Goal: Information Seeking & Learning: Compare options

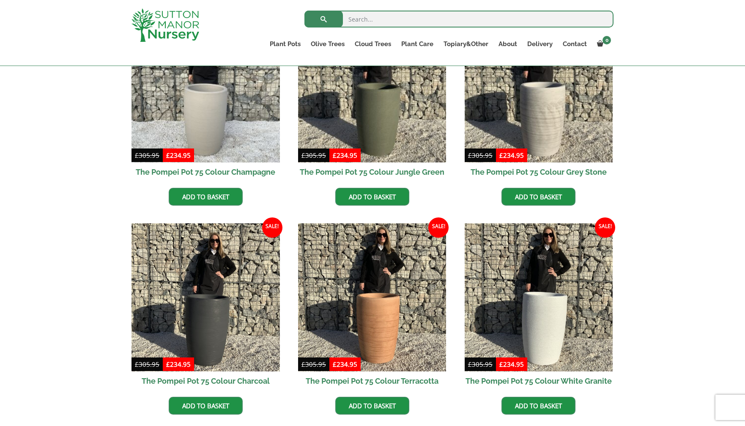
scroll to position [269, 0]
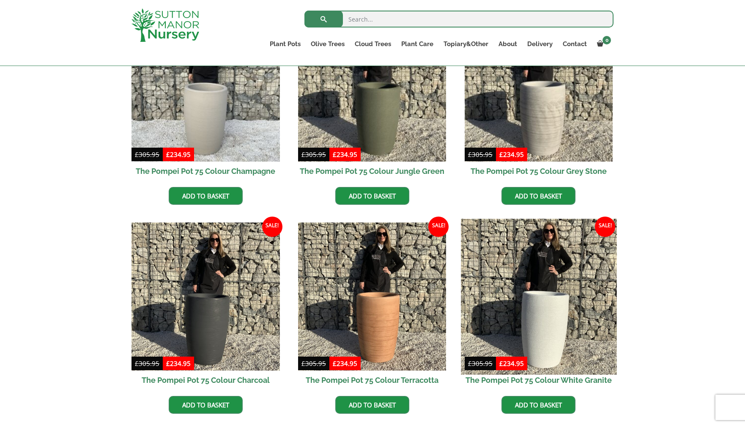
click at [541, 317] on img at bounding box center [539, 297] width 156 height 156
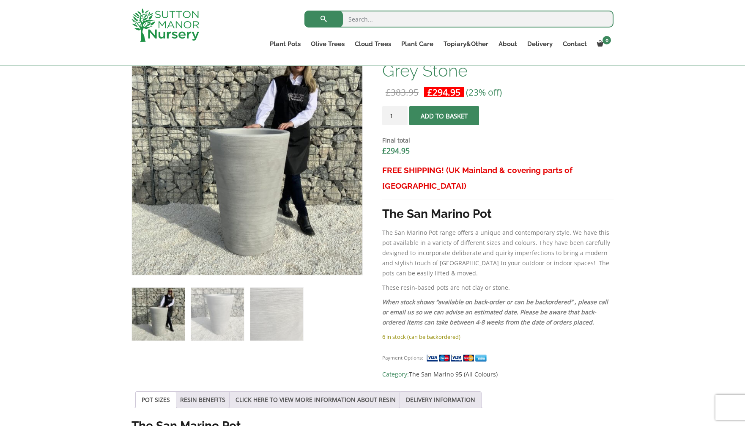
scroll to position [288, 0]
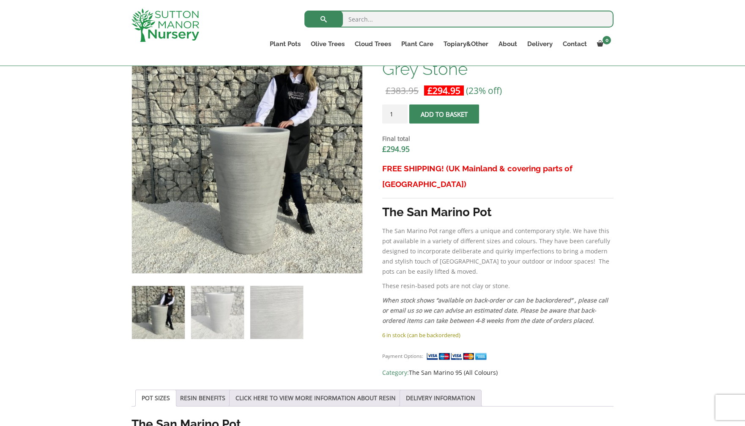
click at [450, 368] on link "The San Marino 95 (All Colours)" at bounding box center [453, 372] width 89 height 8
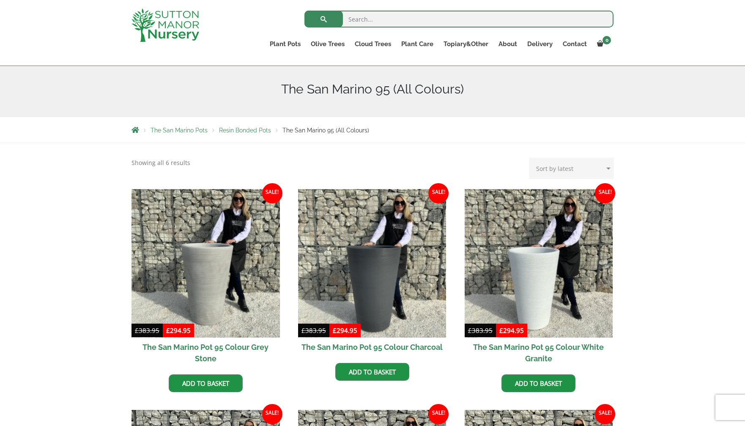
scroll to position [87, 0]
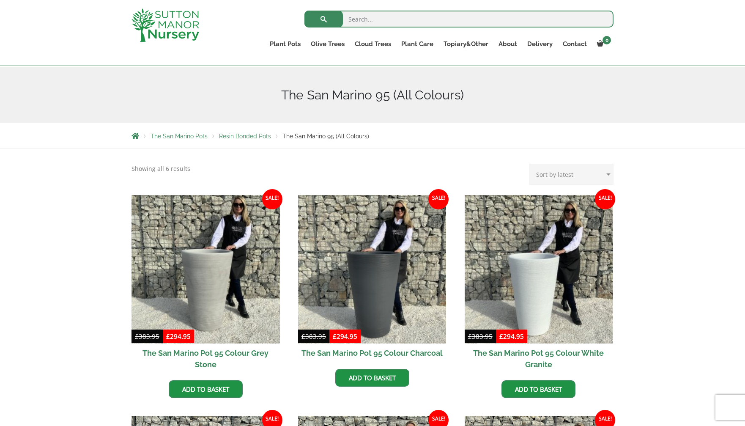
click at [254, 134] on span "Resin Bonded Pots" at bounding box center [245, 136] width 52 height 7
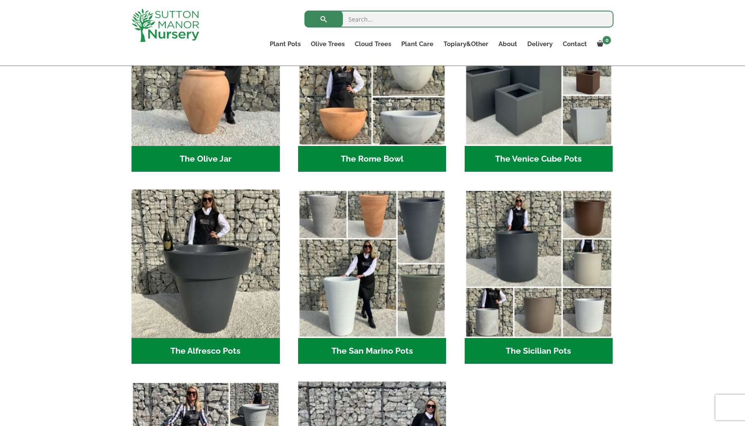
scroll to position [882, 0]
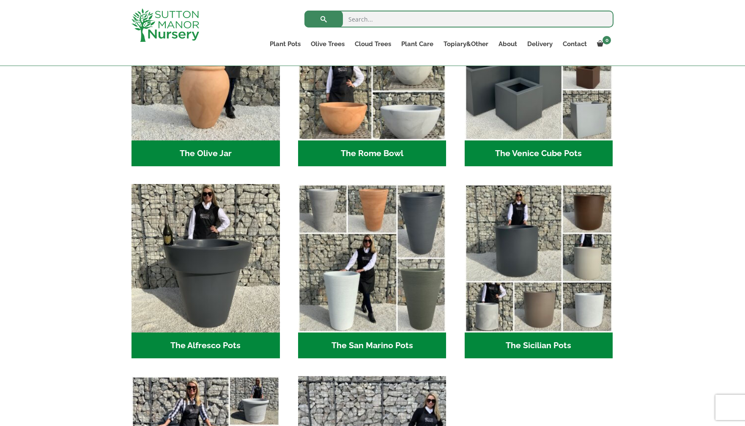
click at [365, 345] on h2 "The San Marino Pots (17)" at bounding box center [372, 345] width 148 height 26
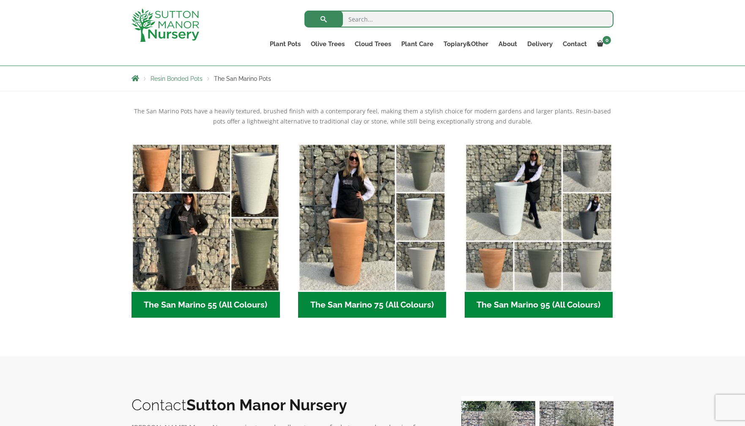
scroll to position [138, 0]
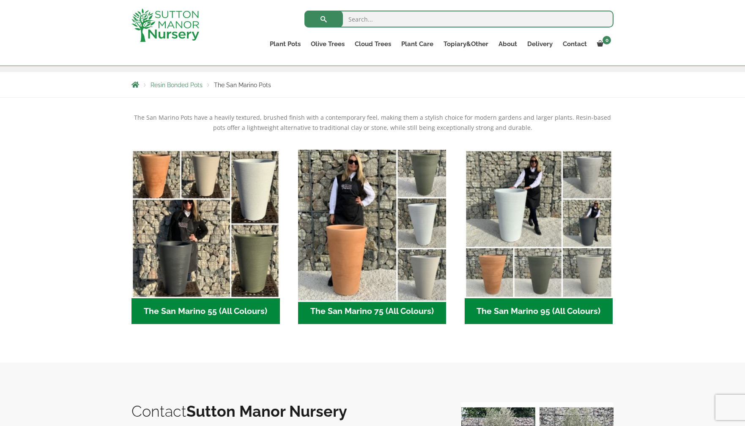
click at [349, 256] on img "Visit product category The San Marino 75 (All Colours)" at bounding box center [372, 224] width 156 height 156
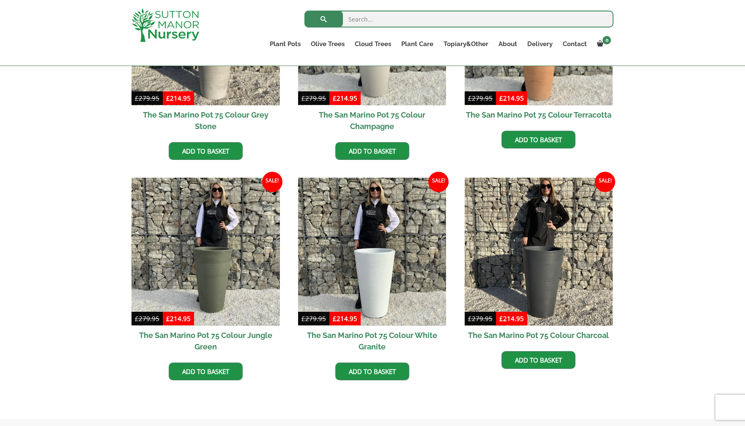
scroll to position [332, 0]
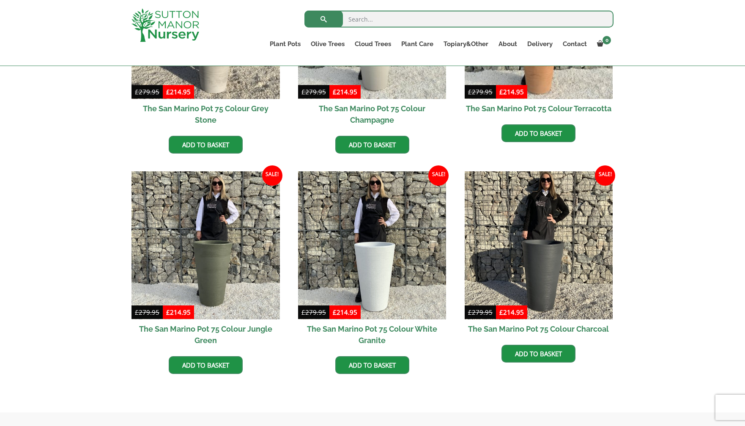
click at [380, 327] on h2 "The San Marino Pot 75 Colour White Granite" at bounding box center [372, 334] width 148 height 30
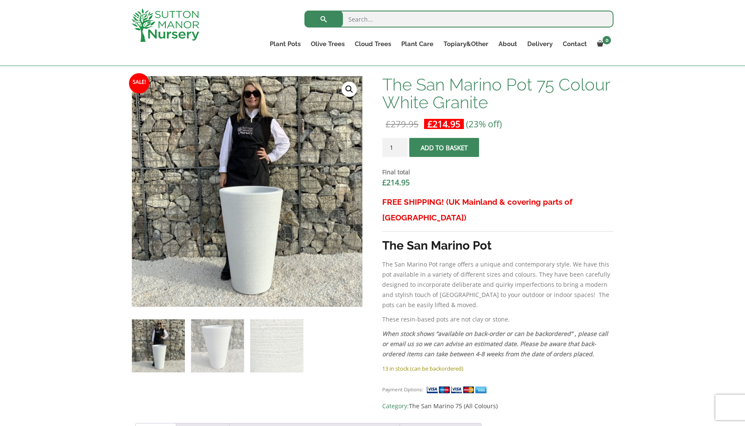
scroll to position [255, 0]
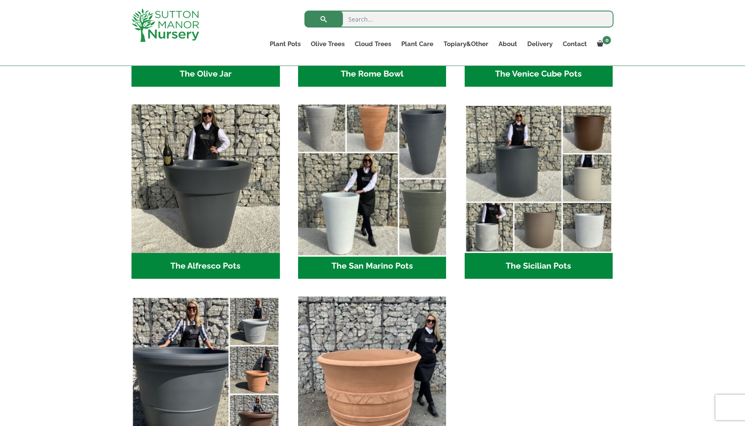
scroll to position [962, 0]
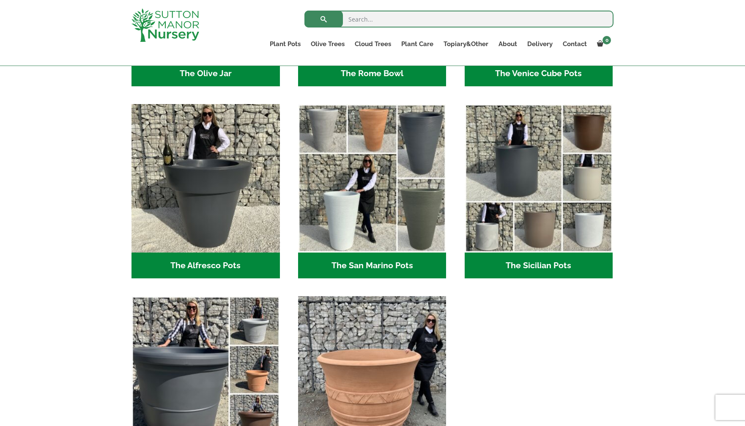
click at [531, 263] on h2 "The Sicilian Pots (18)" at bounding box center [539, 266] width 148 height 26
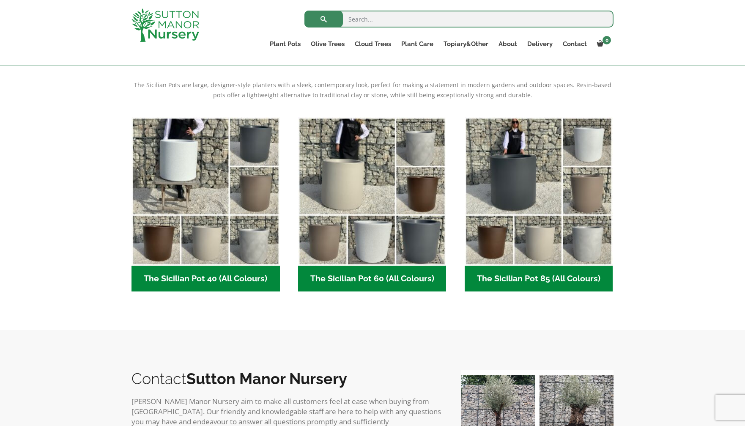
scroll to position [179, 0]
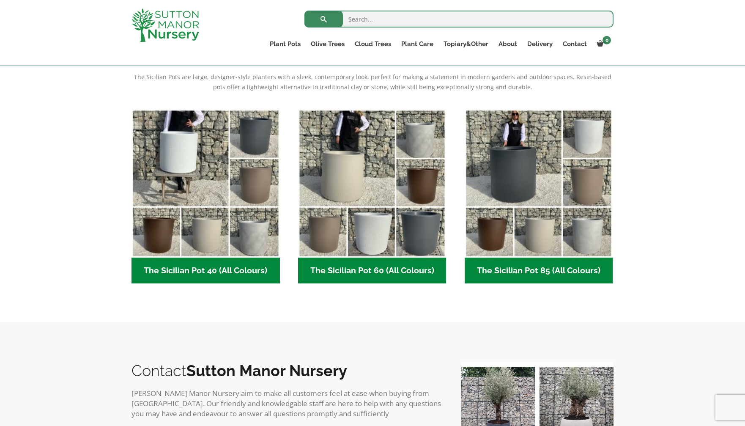
click at [394, 268] on h2 "The Sicilian Pot 60 (All Colours) (6)" at bounding box center [372, 271] width 148 height 26
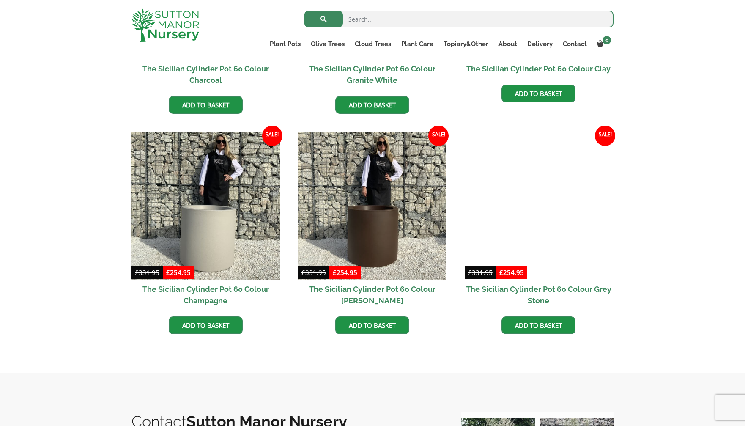
scroll to position [369, 0]
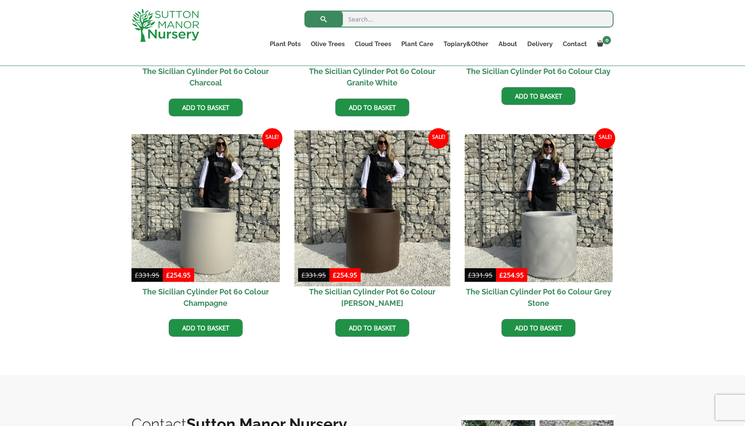
click at [372, 232] on img at bounding box center [372, 208] width 156 height 156
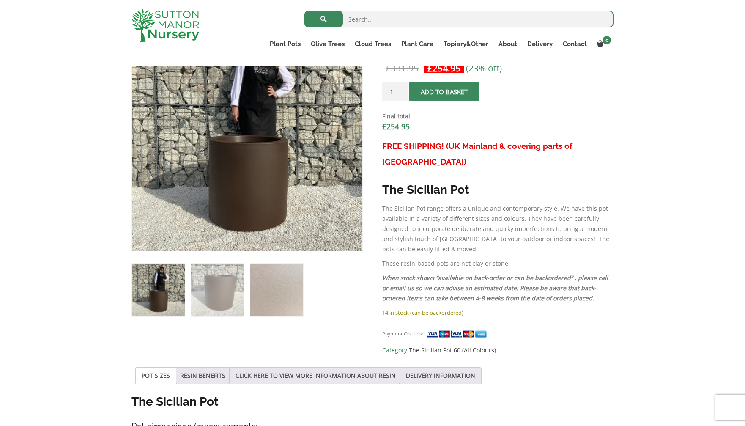
scroll to position [254, 0]
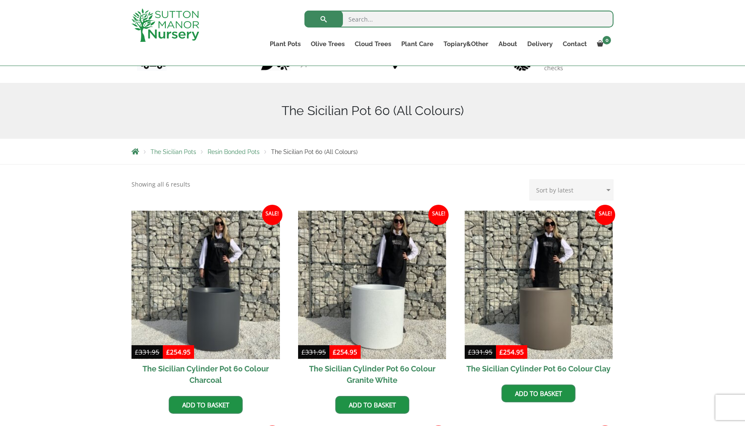
scroll to position [69, 0]
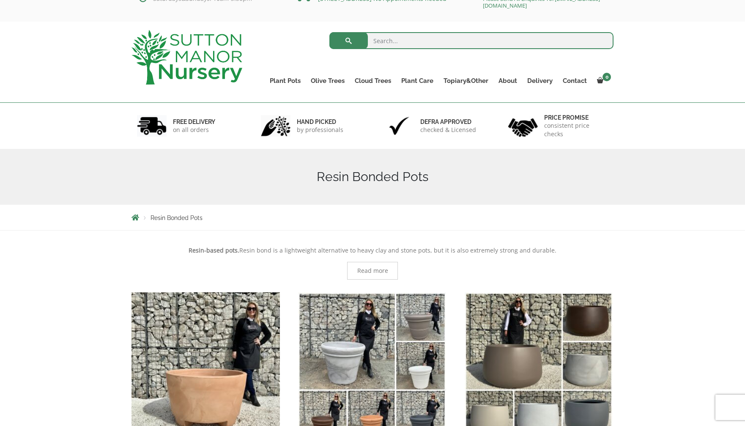
scroll to position [23, 0]
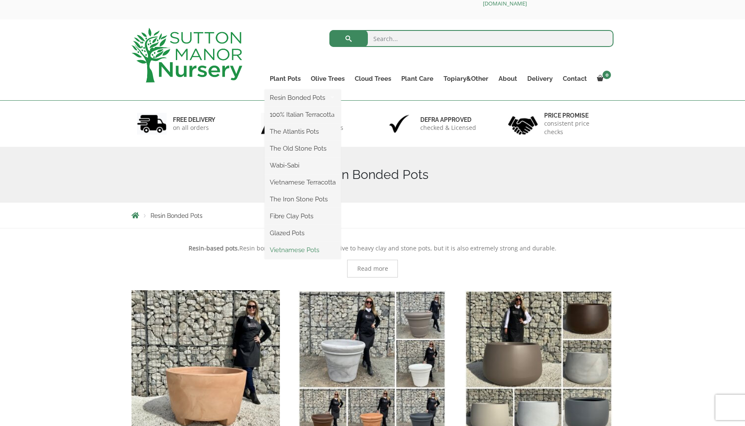
click at [292, 250] on link "Vietnamese Pots" at bounding box center [303, 250] width 76 height 13
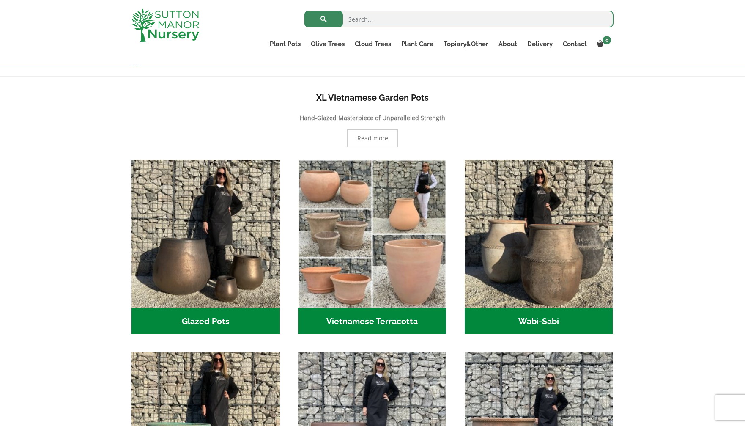
scroll to position [157, 0]
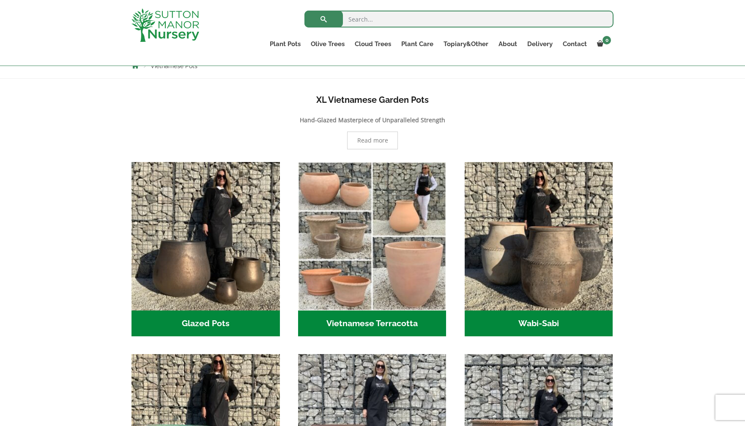
click at [352, 323] on h2 "Vietnamese Terracotta (5)" at bounding box center [372, 323] width 148 height 26
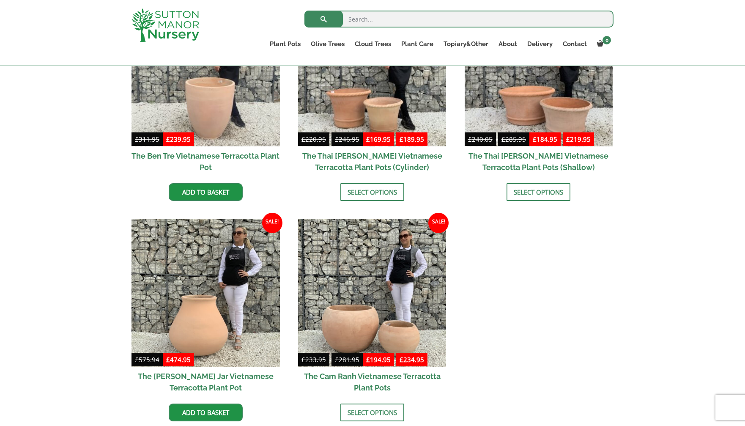
scroll to position [283, 0]
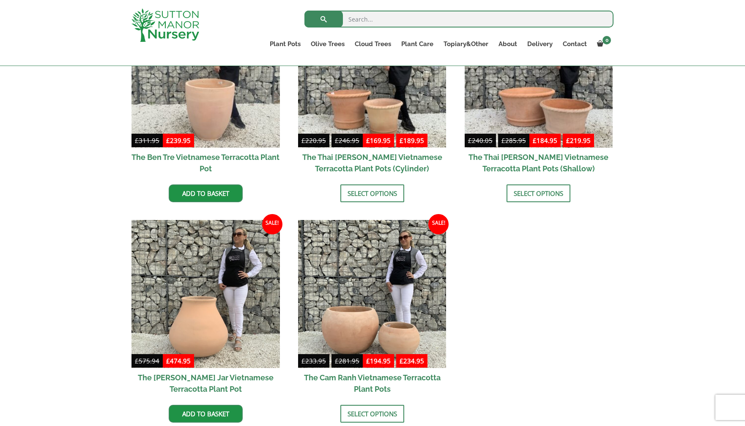
click at [206, 159] on h2 "The Ben Tre Vietnamese Terracotta Plant Pot" at bounding box center [206, 163] width 148 height 30
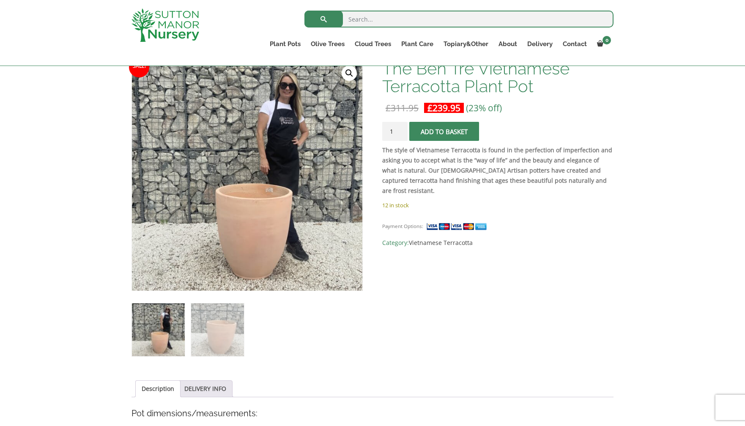
scroll to position [130, 0]
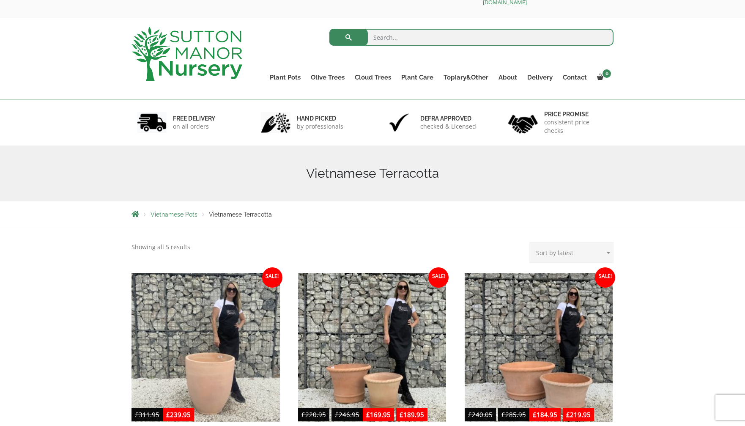
scroll to position [22, 0]
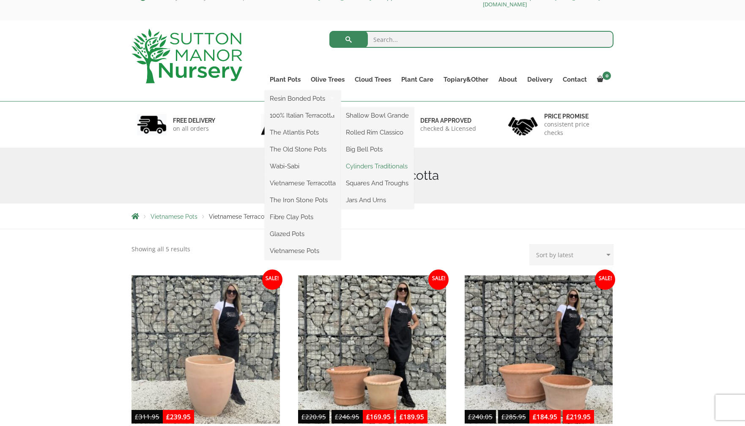
click at [376, 164] on link "Cylinders Traditionals" at bounding box center [377, 166] width 73 height 13
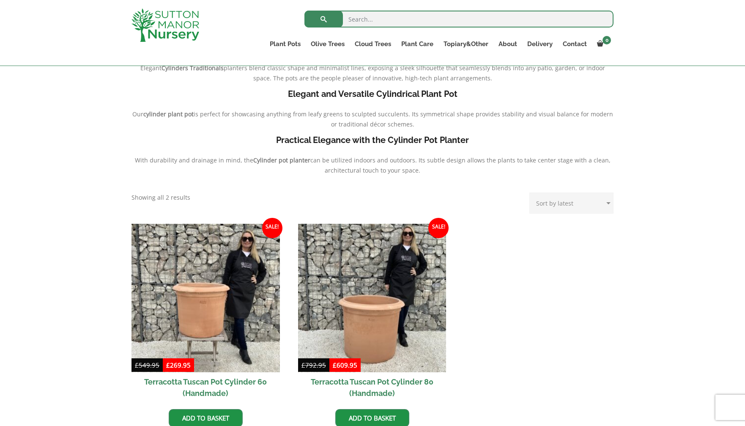
scroll to position [214, 0]
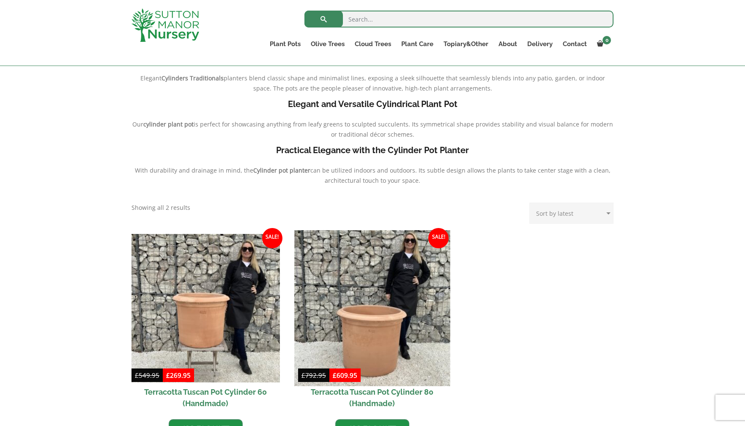
click at [376, 335] on img at bounding box center [372, 308] width 156 height 156
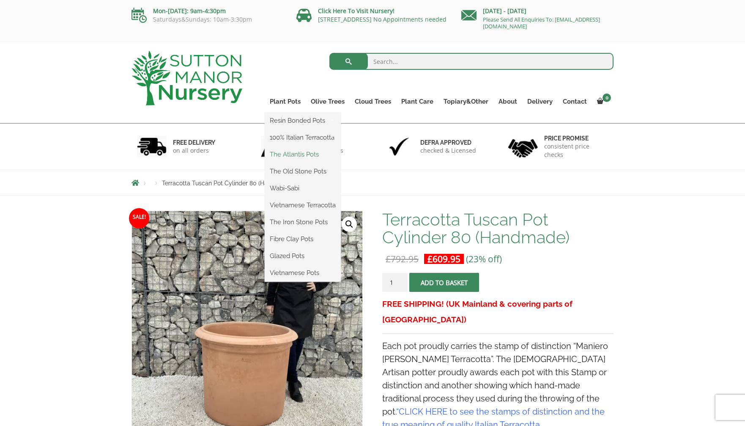
click at [288, 152] on link "The Atlantis Pots" at bounding box center [303, 154] width 76 height 13
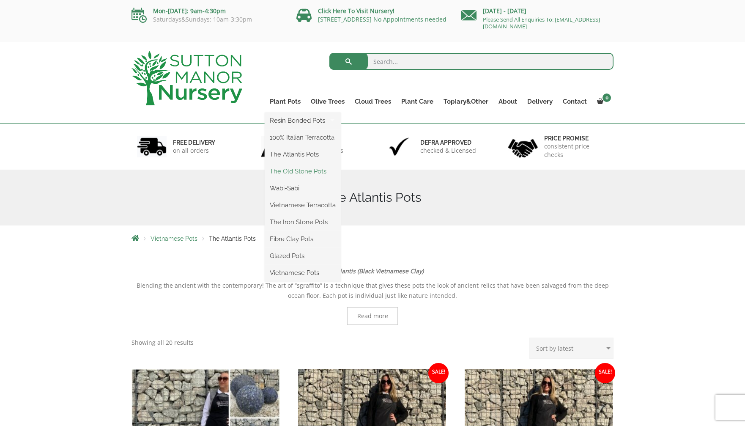
click at [293, 173] on link "The Old Stone Pots" at bounding box center [303, 171] width 76 height 13
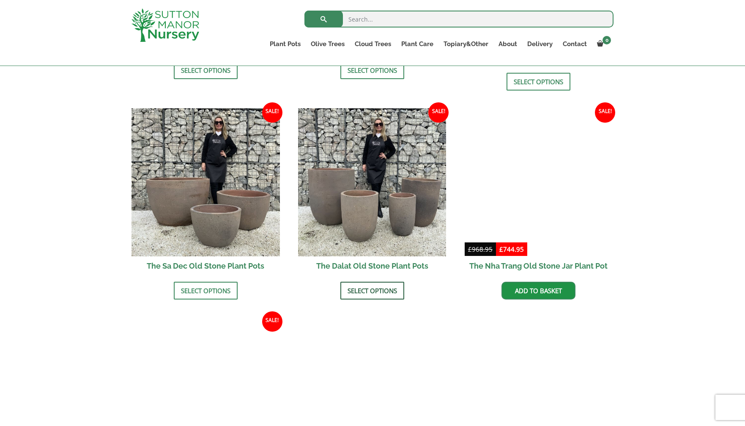
scroll to position [473, 0]
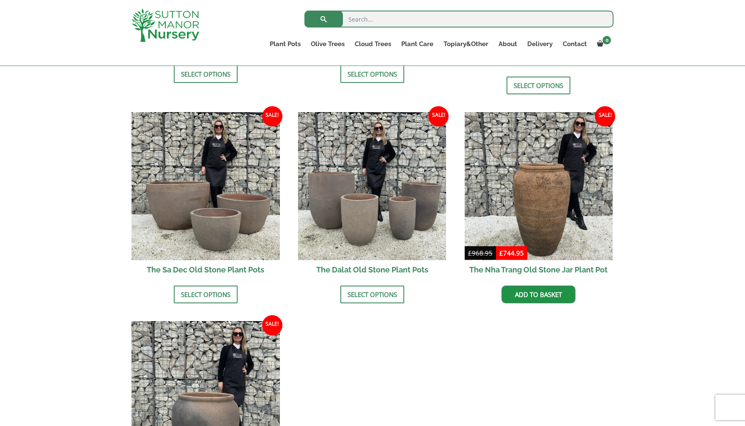
click at [368, 260] on h2 "The Dalat Old Stone Plant Pots" at bounding box center [372, 269] width 148 height 19
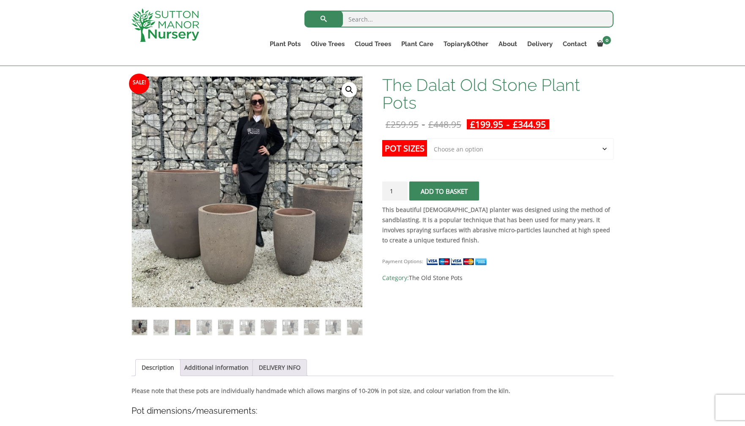
scroll to position [125, 0]
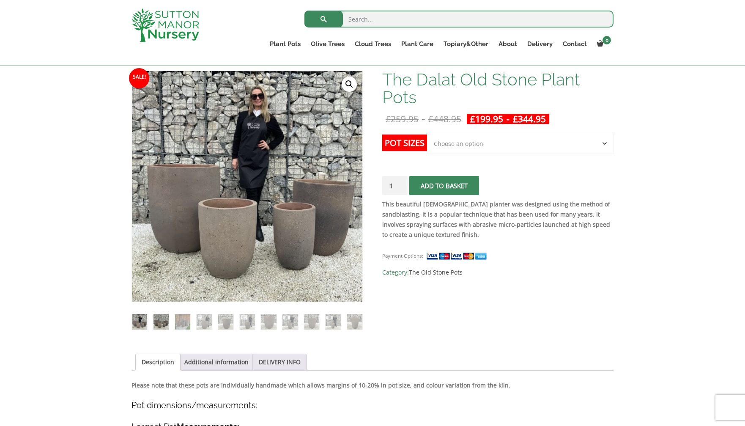
click at [164, 321] on img at bounding box center [161, 321] width 15 height 15
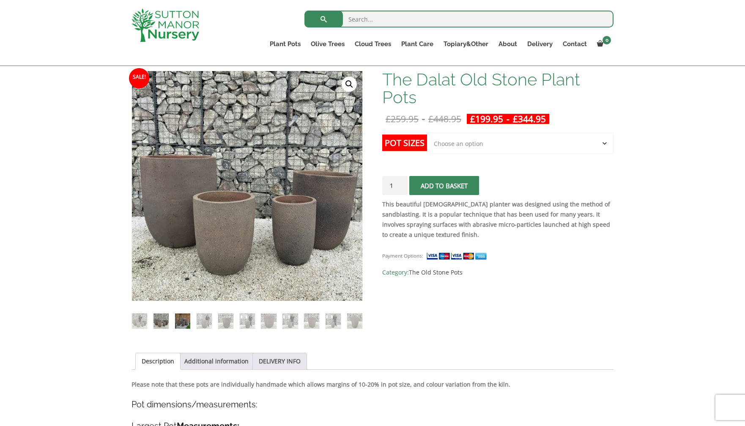
click at [179, 320] on img at bounding box center [182, 320] width 15 height 15
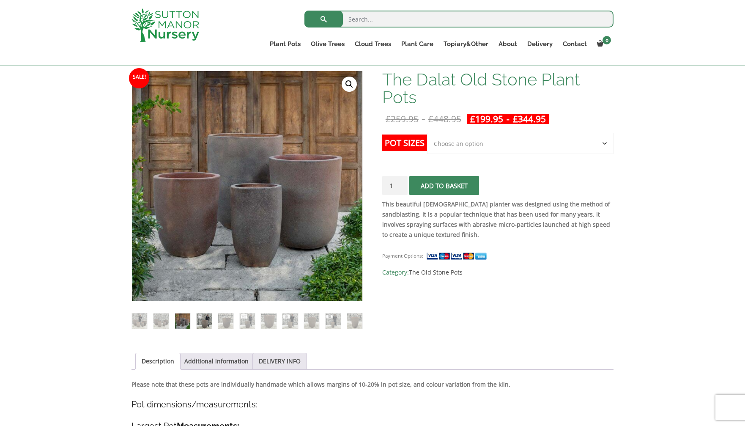
click at [203, 323] on img at bounding box center [204, 320] width 15 height 15
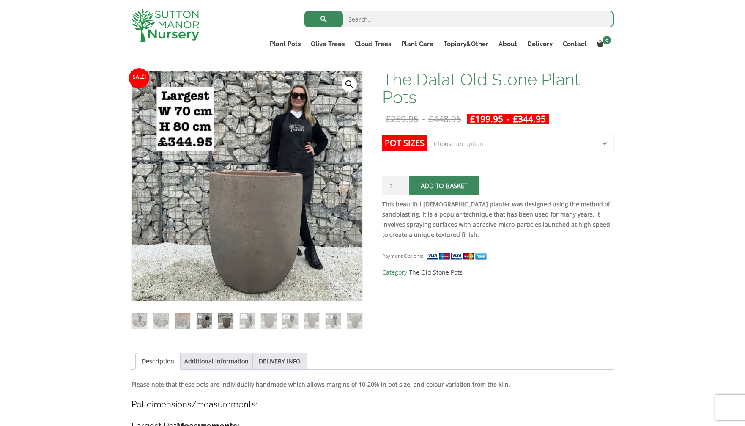
click at [226, 322] on img at bounding box center [225, 320] width 15 height 15
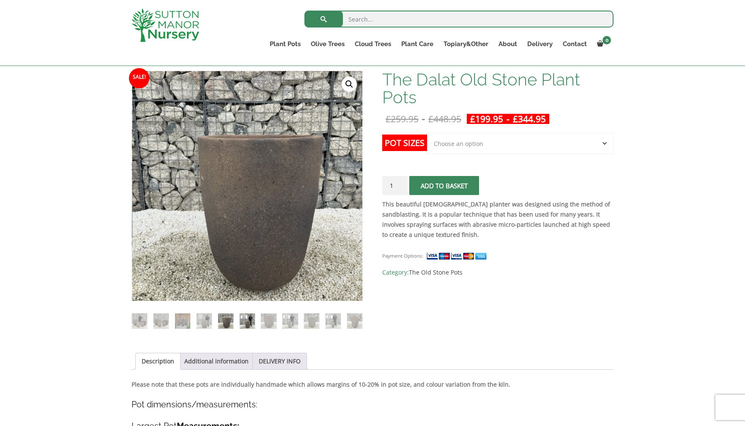
click at [247, 321] on img at bounding box center [247, 320] width 15 height 15
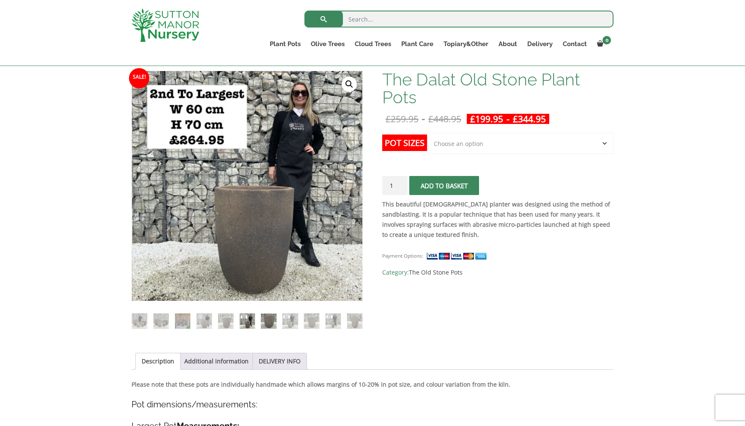
click at [269, 322] on img at bounding box center [268, 320] width 15 height 15
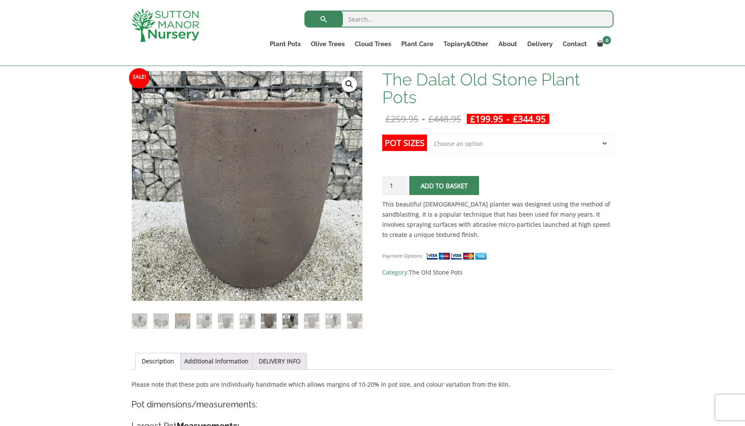
click at [288, 321] on img at bounding box center [290, 320] width 15 height 15
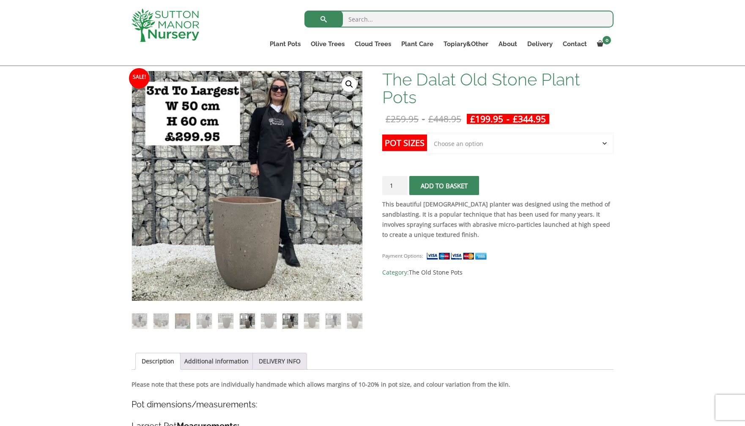
click at [247, 319] on img at bounding box center [247, 320] width 15 height 15
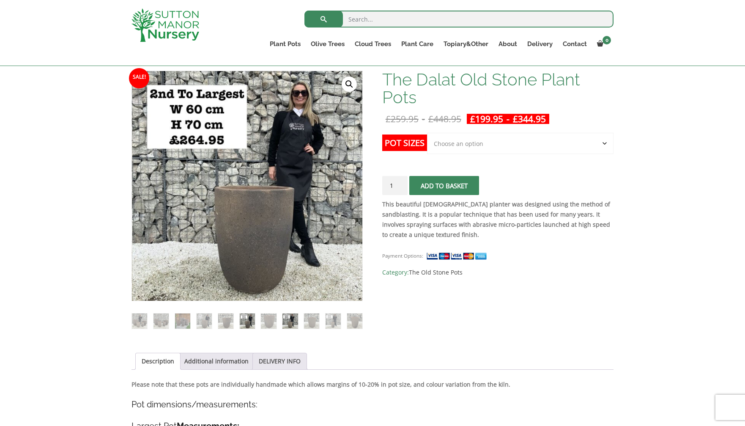
click at [291, 324] on img at bounding box center [290, 320] width 15 height 15
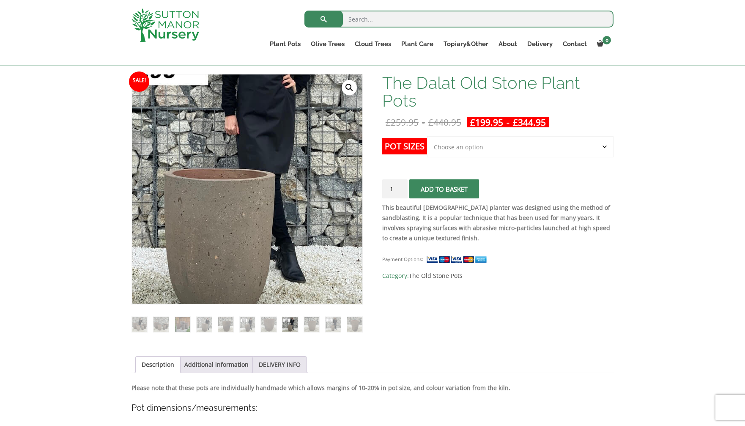
scroll to position [124, 0]
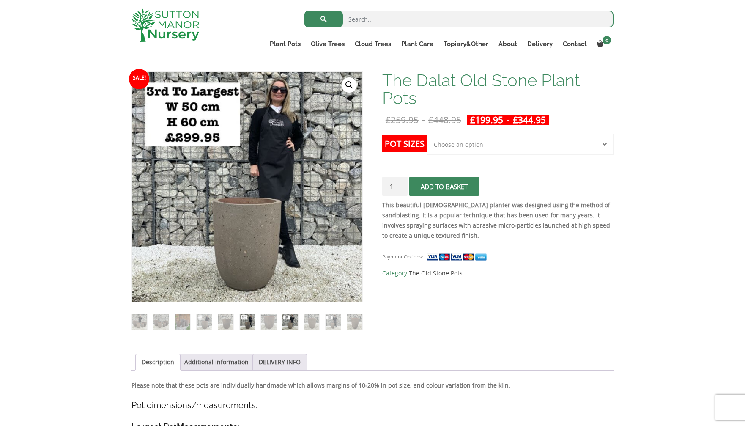
click at [246, 323] on img at bounding box center [247, 321] width 15 height 15
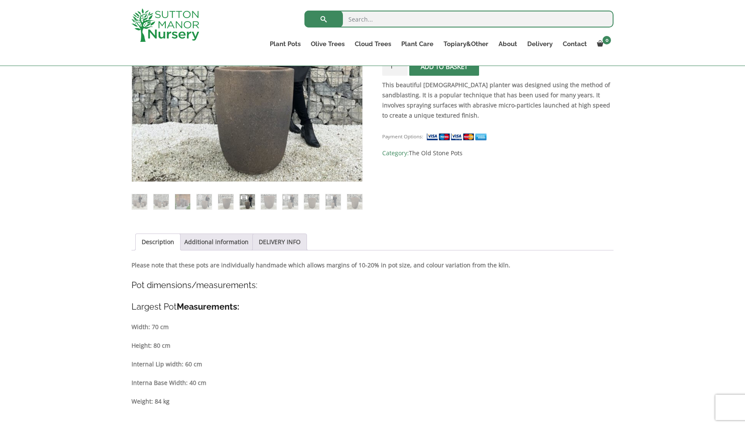
scroll to position [174, 0]
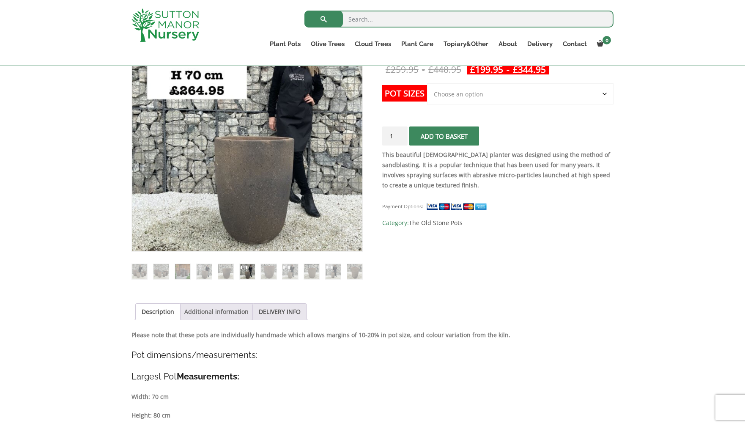
click at [231, 312] on link "Additional information" at bounding box center [216, 312] width 64 height 16
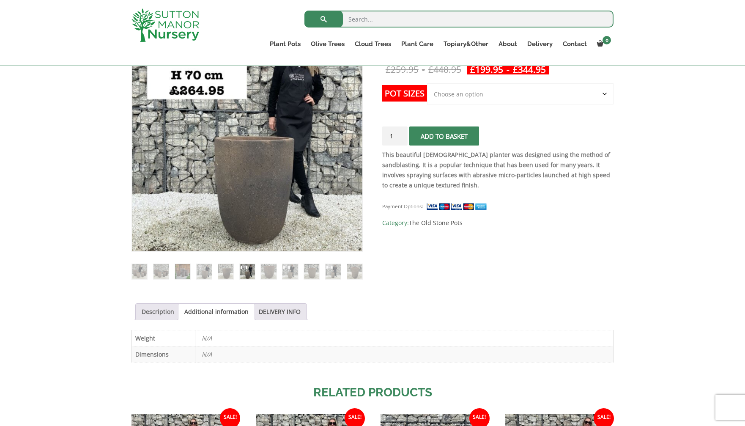
click at [158, 313] on link "Description" at bounding box center [158, 312] width 33 height 16
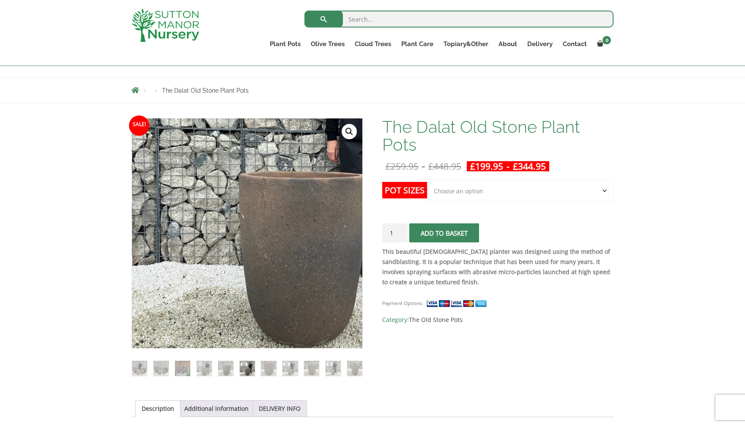
scroll to position [43, 0]
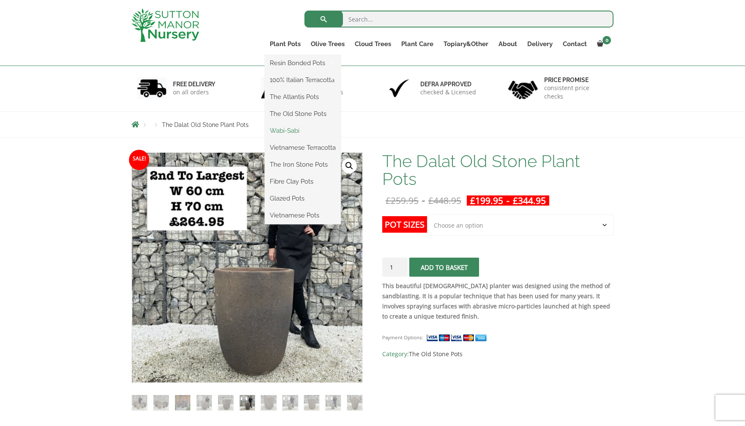
click at [292, 132] on link "Wabi-Sabi" at bounding box center [303, 130] width 76 height 13
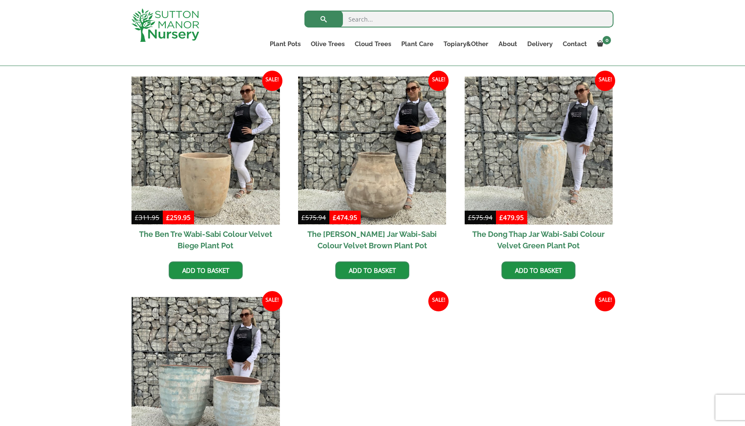
scroll to position [417, 0]
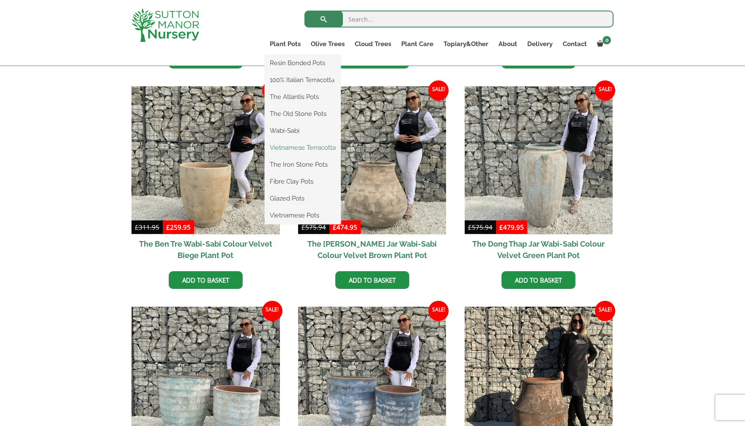
click at [290, 149] on link "Vietnamese Terracotta" at bounding box center [303, 147] width 76 height 13
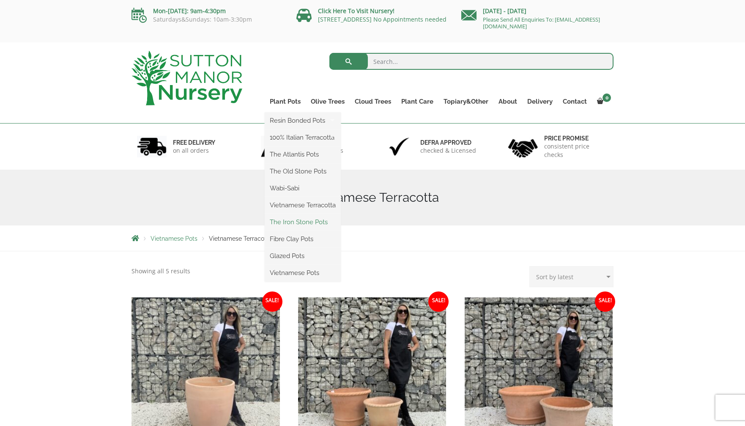
click at [286, 220] on link "The Iron Stone Pots" at bounding box center [303, 222] width 76 height 13
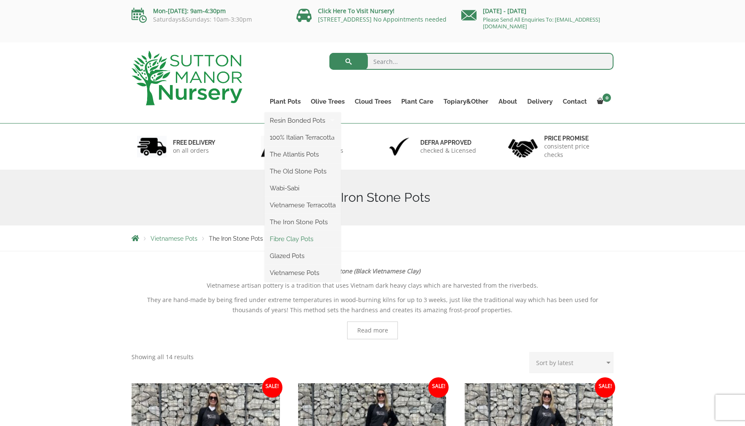
click at [290, 241] on link "Fibre Clay Pots" at bounding box center [303, 239] width 76 height 13
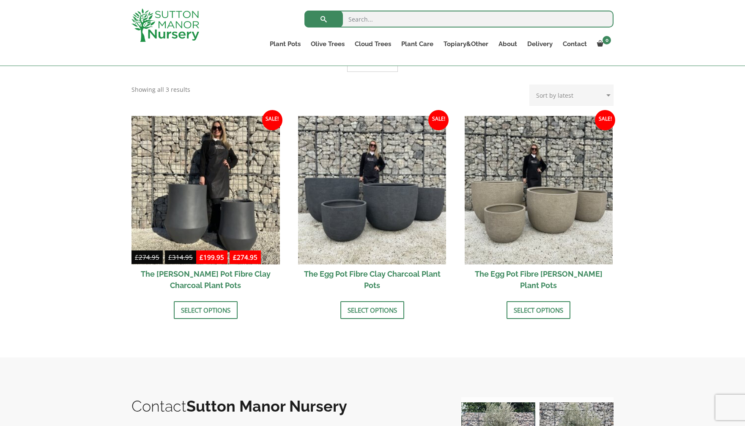
scroll to position [220, 0]
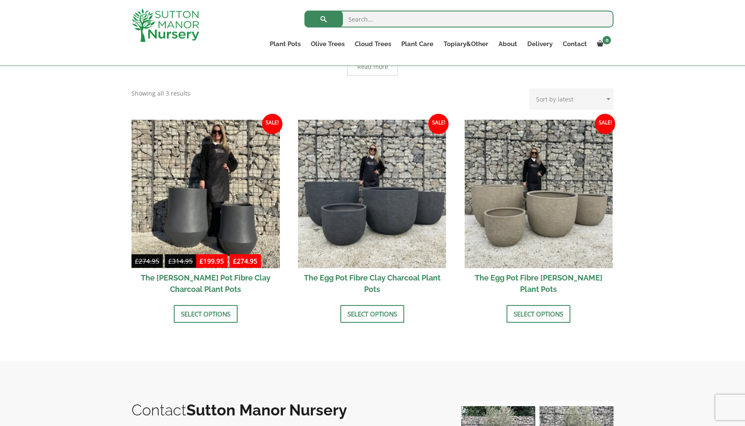
click at [206, 277] on h2 "The Bien Hoa Pot Fibre Clay Charcoal Plant Pots" at bounding box center [206, 283] width 148 height 30
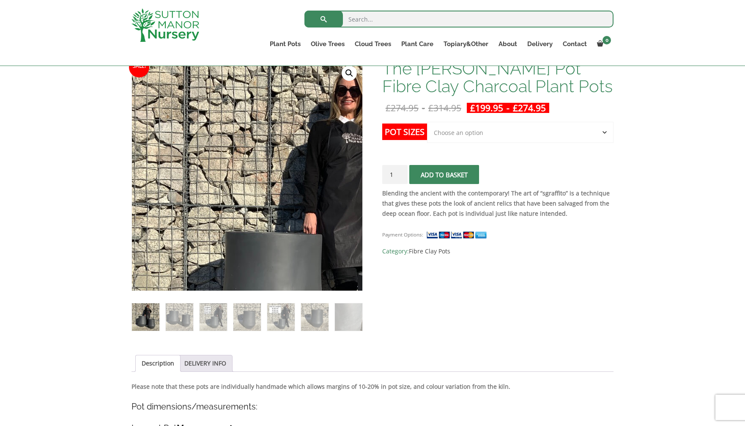
scroll to position [138, 0]
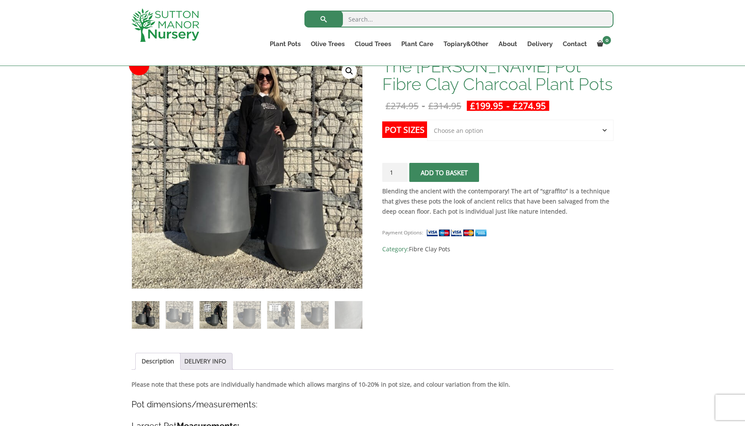
click at [218, 317] on img at bounding box center [213, 314] width 27 height 27
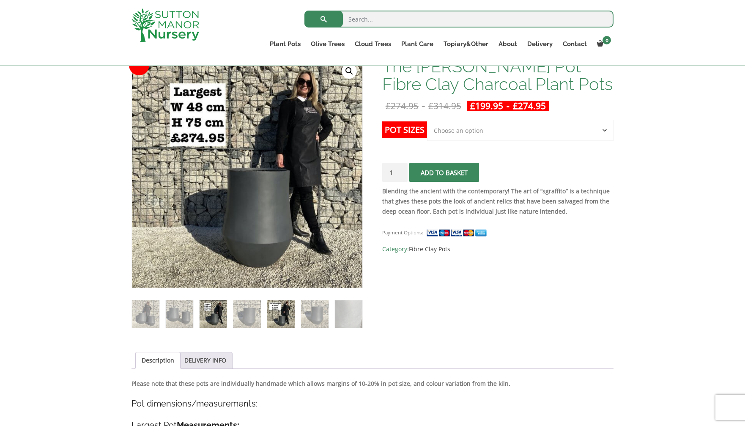
click at [284, 313] on img at bounding box center [280, 313] width 27 height 27
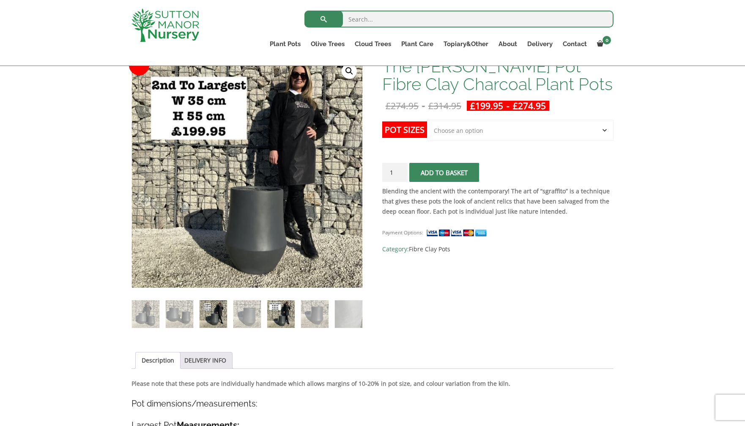
click at [217, 314] on img at bounding box center [213, 313] width 27 height 27
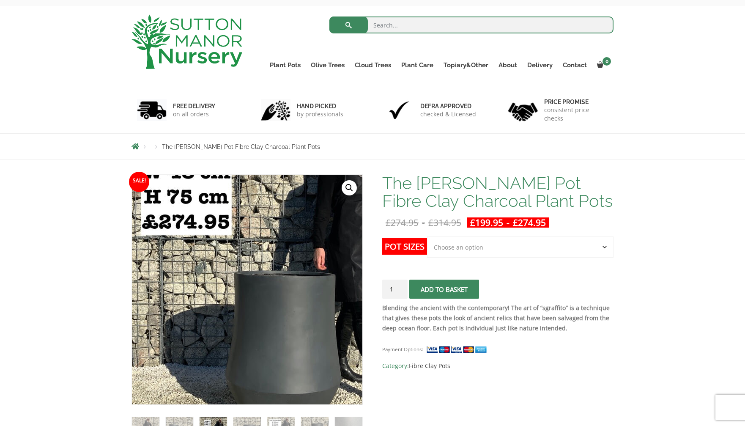
scroll to position [38, 0]
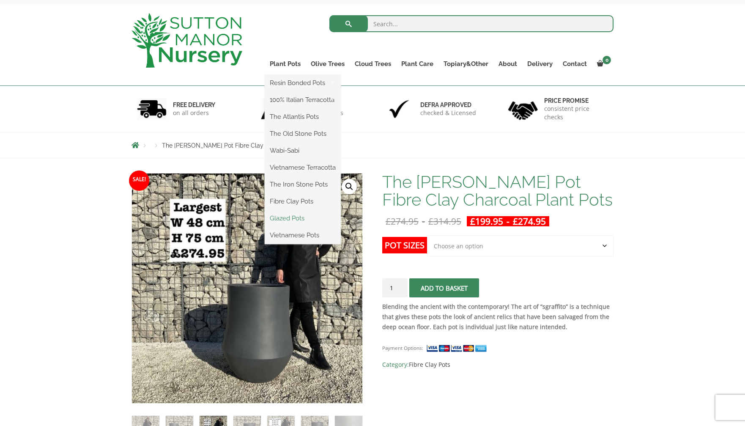
click at [288, 217] on link "Glazed Pots" at bounding box center [303, 218] width 76 height 13
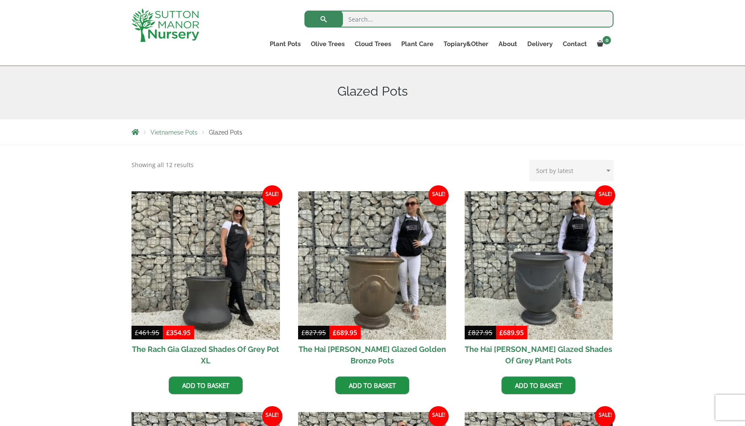
scroll to position [91, 0]
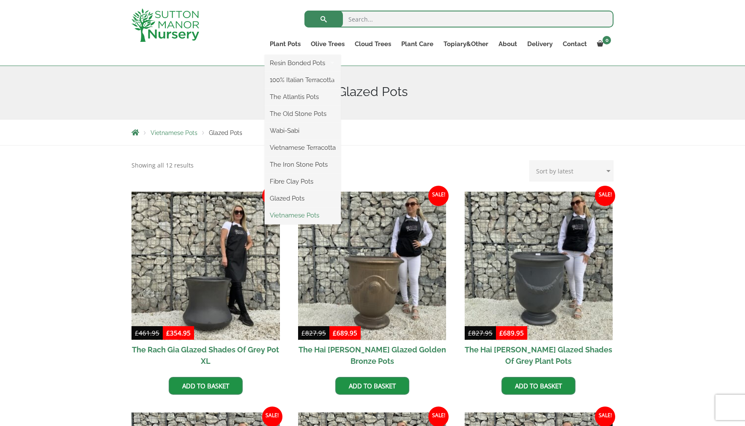
click at [287, 215] on link "Vietnamese Pots" at bounding box center [303, 215] width 76 height 13
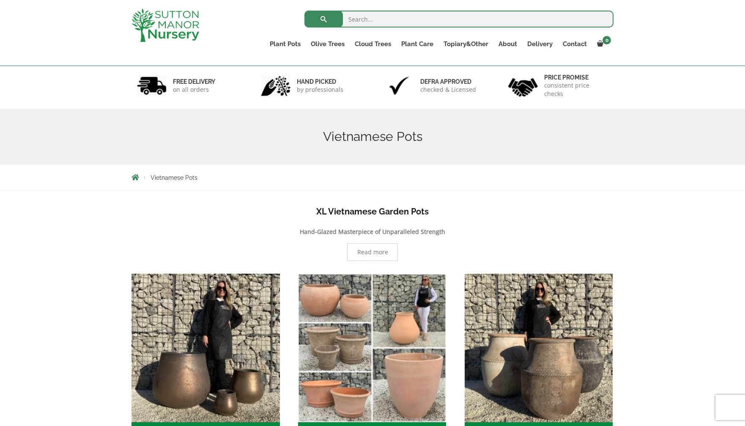
scroll to position [36, 0]
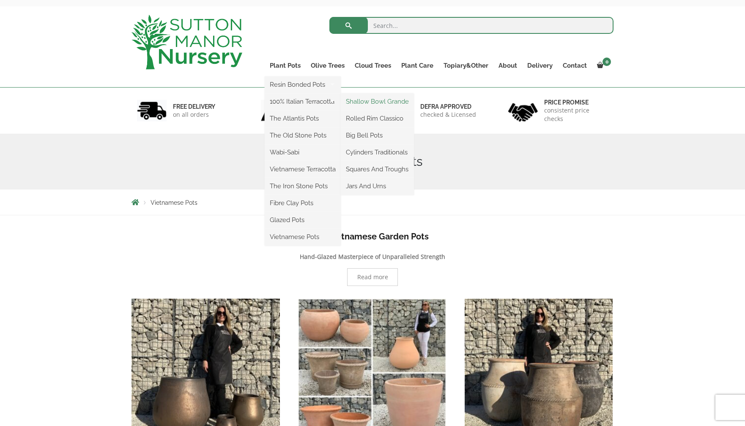
click at [371, 103] on link "Shallow Bowl Grande" at bounding box center [377, 101] width 73 height 13
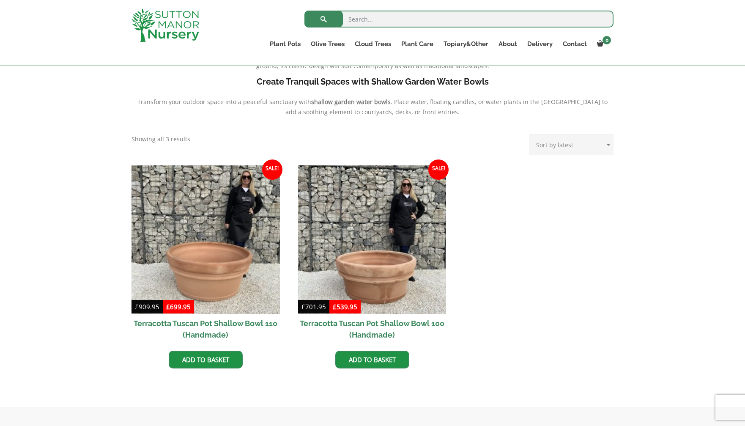
scroll to position [289, 0]
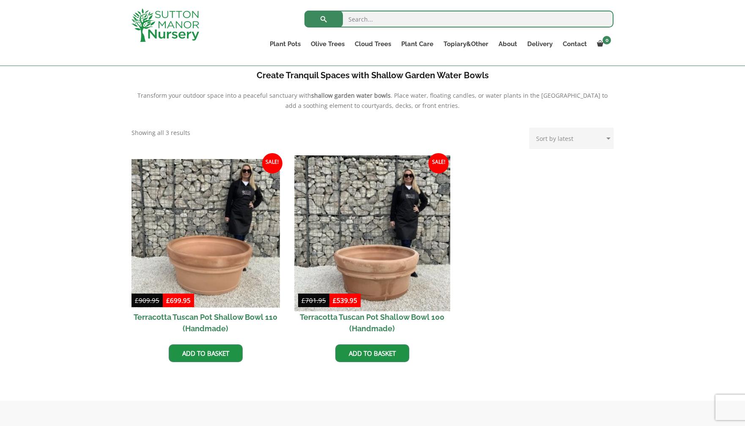
click at [386, 259] on img at bounding box center [372, 233] width 156 height 156
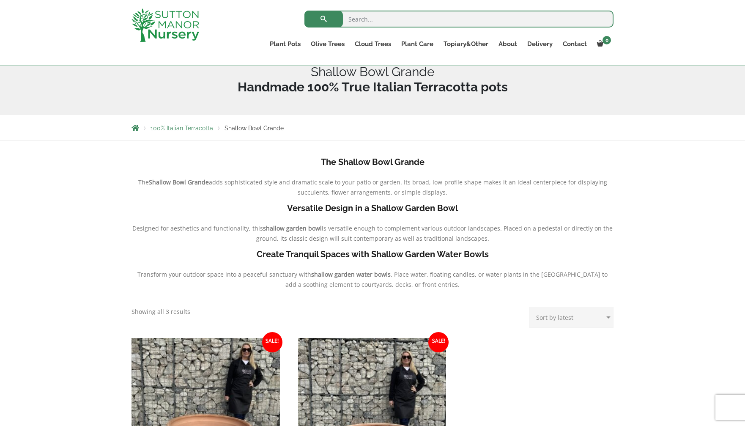
scroll to position [106, 0]
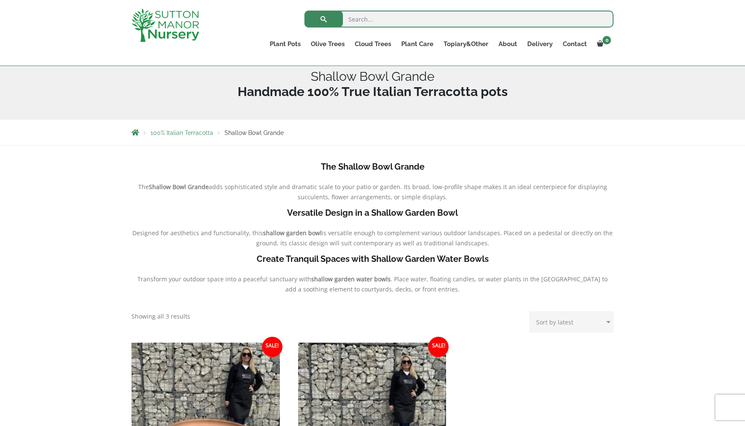
click at [199, 134] on span "100% Italian Terracotta" at bounding box center [182, 132] width 63 height 7
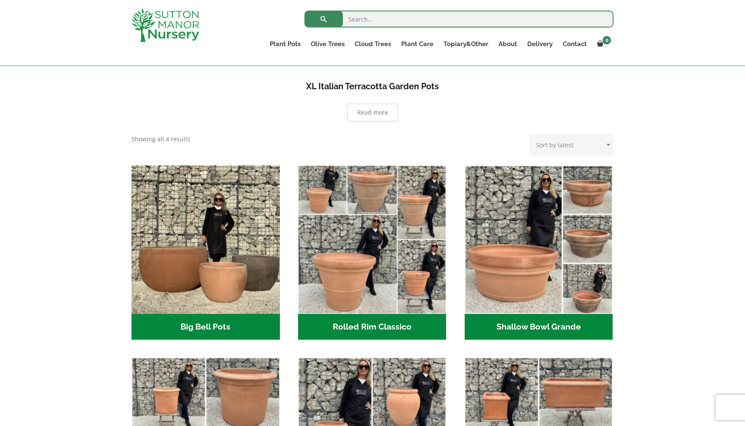
scroll to position [169, 0]
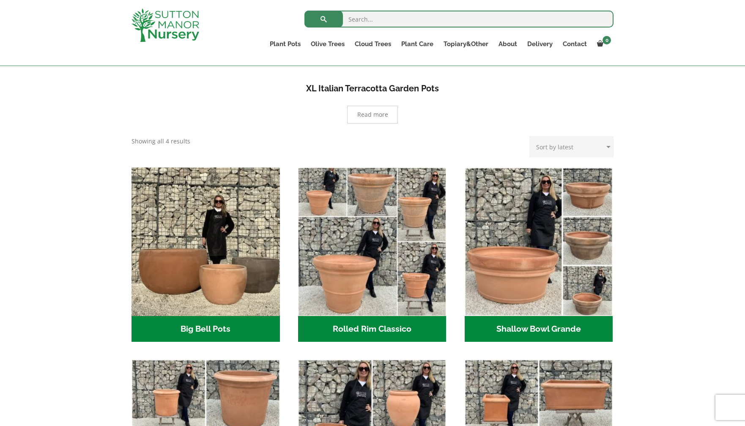
click at [379, 329] on h2 "Rolled Rim Classico (7)" at bounding box center [372, 329] width 148 height 26
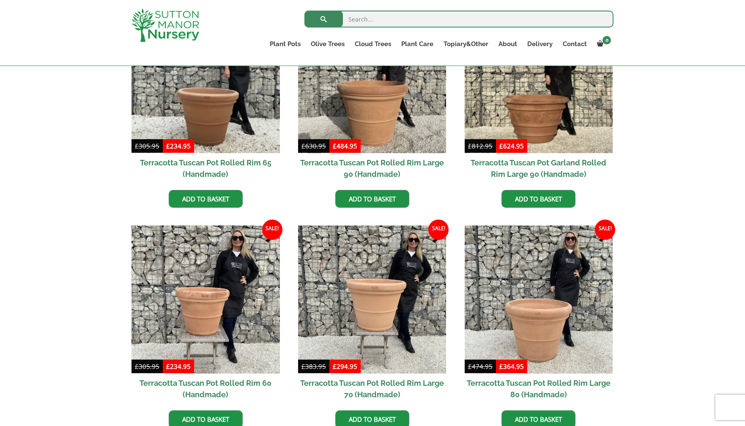
scroll to position [443, 0]
click at [200, 162] on h2 "Terracotta Tuscan Pot Rolled Rim 65 (Handmade)" at bounding box center [206, 169] width 148 height 30
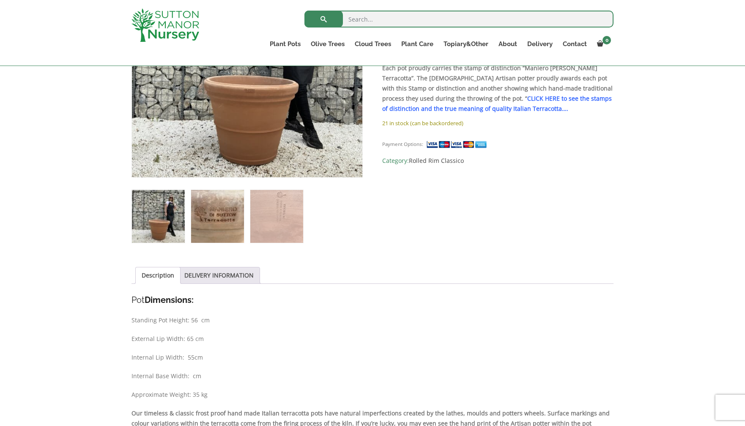
scroll to position [241, 0]
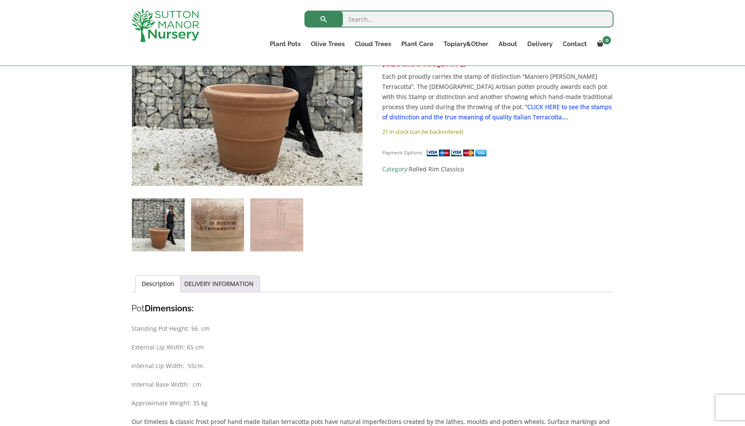
click at [215, 208] on img at bounding box center [217, 224] width 53 height 53
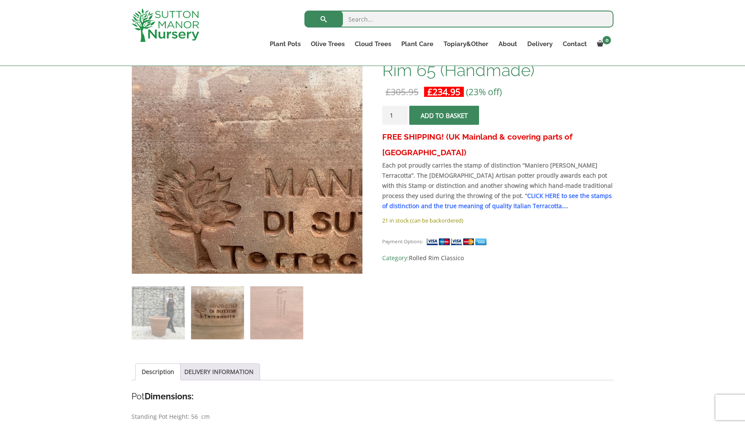
scroll to position [154, 0]
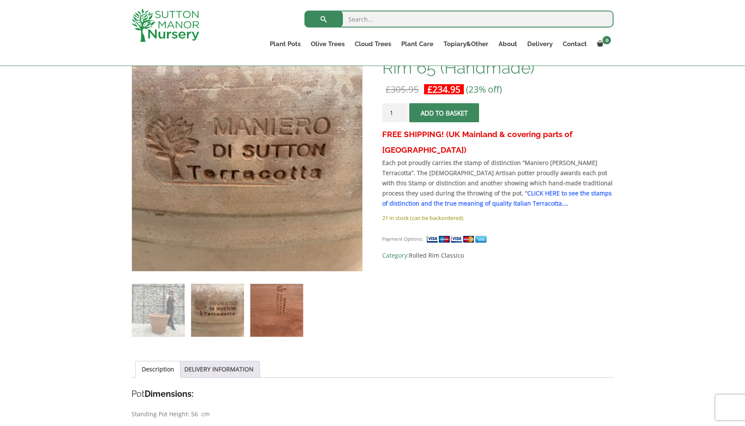
click at [275, 306] on img at bounding box center [276, 310] width 53 height 53
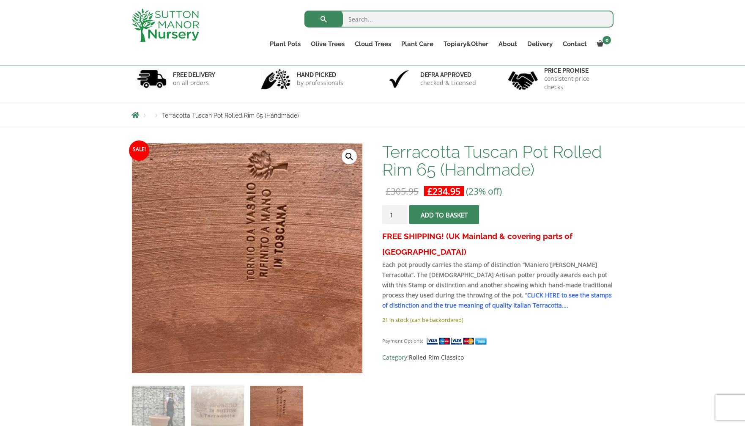
scroll to position [55, 0]
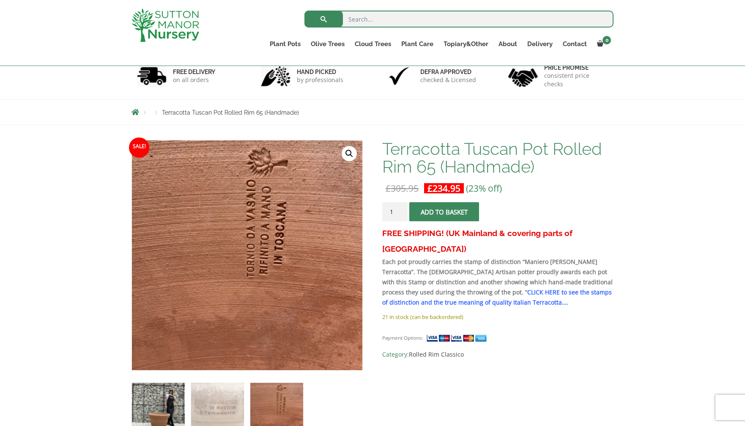
click at [167, 395] on img at bounding box center [158, 409] width 53 height 53
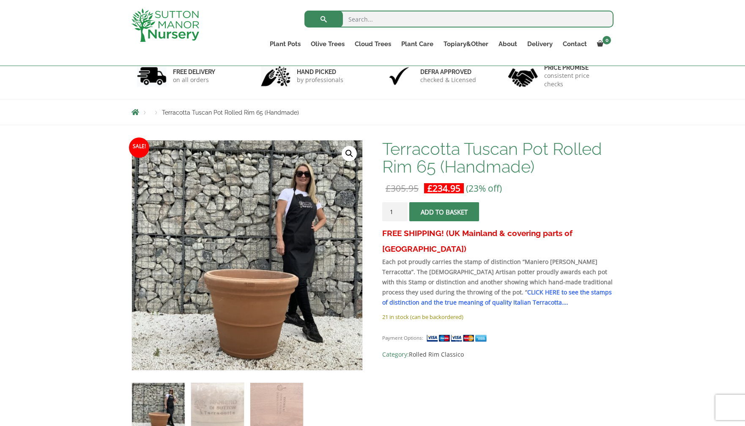
scroll to position [46, 0]
